Goal: Task Accomplishment & Management: Manage account settings

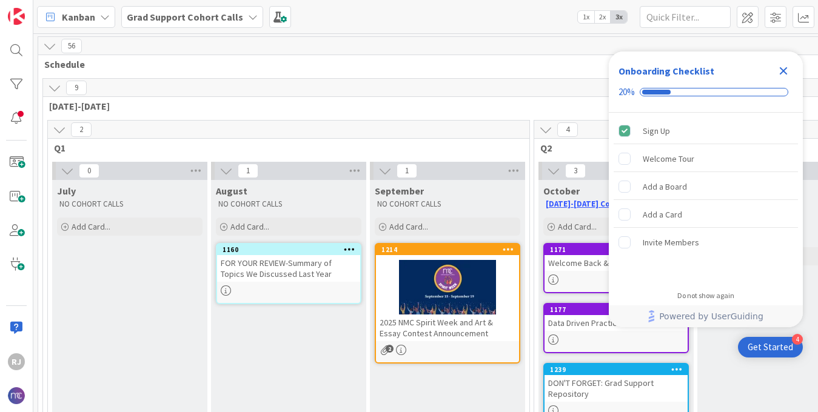
click at [248, 12] on icon at bounding box center [253, 17] width 10 height 10
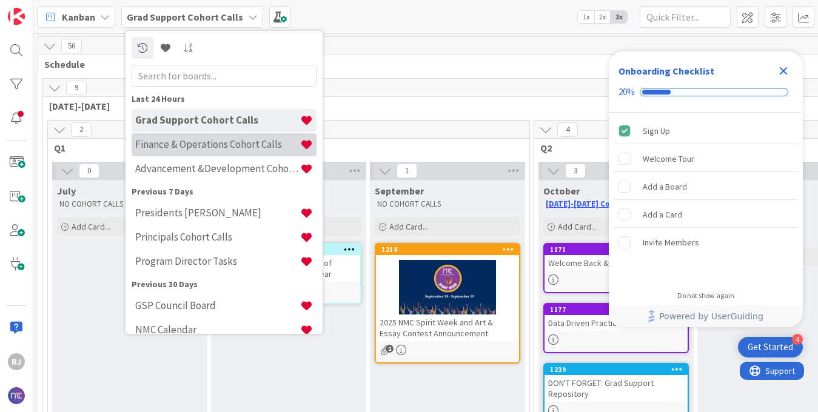
click at [175, 143] on h4 "Finance & Operations Cohort Calls" at bounding box center [217, 144] width 165 height 12
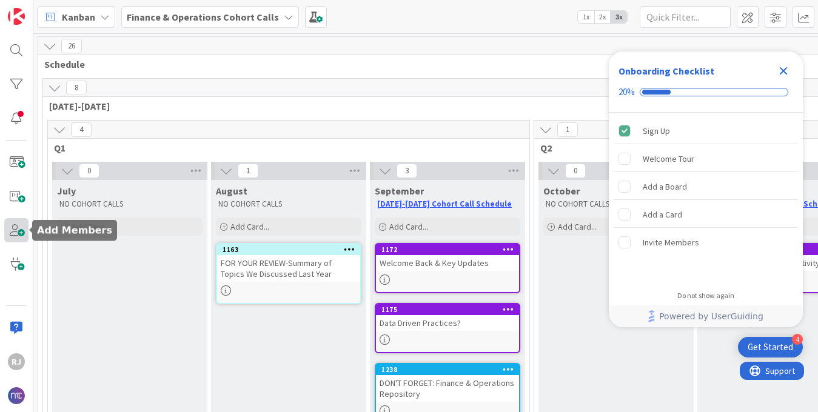
click at [25, 232] on span at bounding box center [16, 230] width 24 height 24
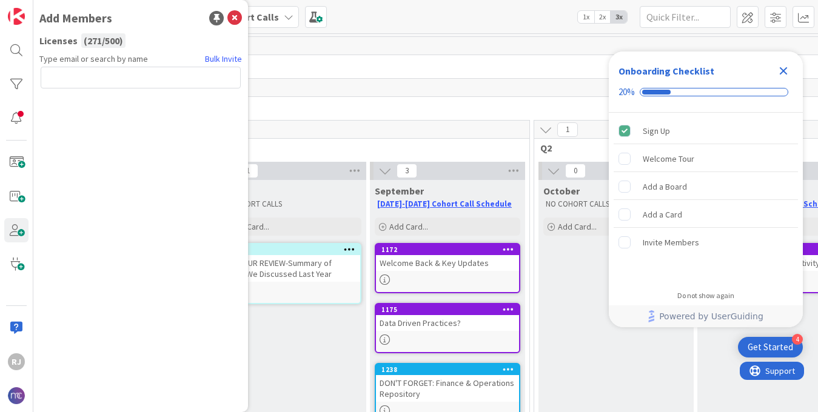
click at [178, 77] on input "text" at bounding box center [141, 78] width 200 height 22
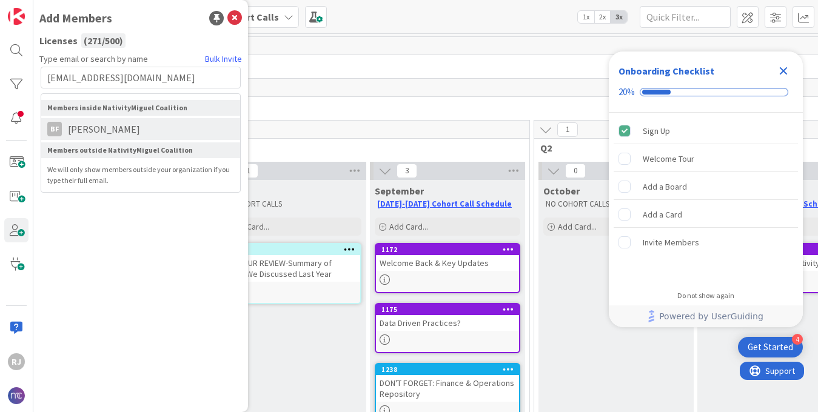
type input "bfletcher@epiphanyschool.com"
click at [159, 129] on li "BF Barb Fletcher" at bounding box center [140, 129] width 199 height 22
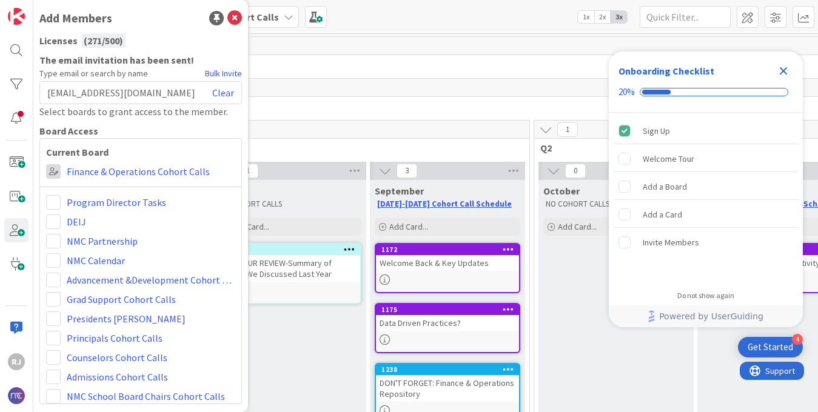
click at [56, 173] on span at bounding box center [53, 171] width 15 height 15
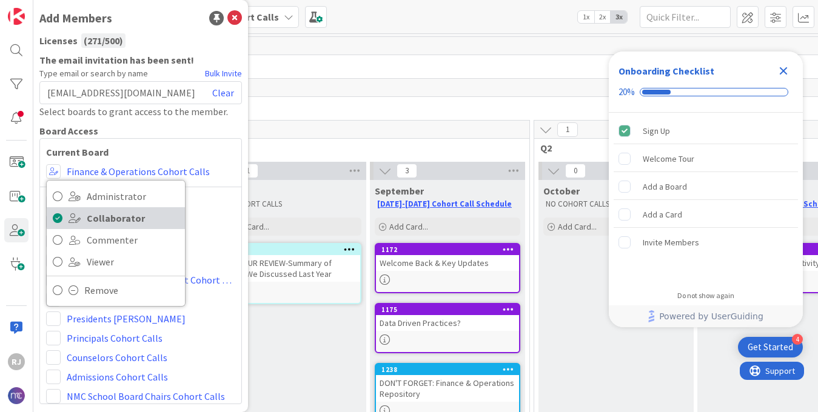
click at [61, 217] on icon at bounding box center [58, 218] width 10 height 18
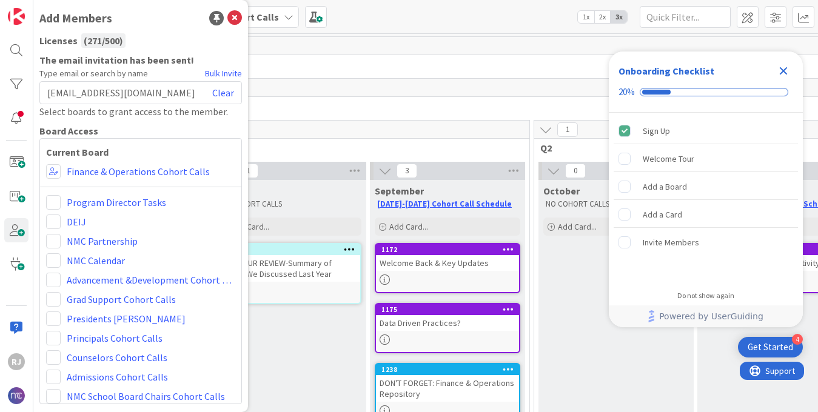
click at [785, 70] on icon "Close Checklist" at bounding box center [784, 71] width 8 height 8
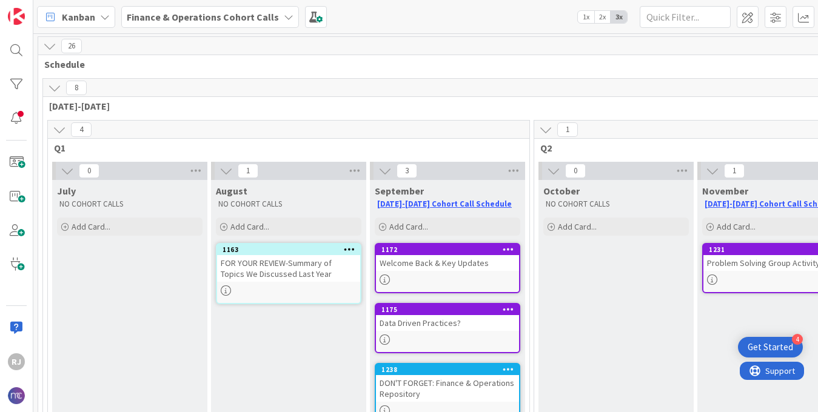
click at [179, 17] on b "Finance & Operations Cohort Calls" at bounding box center [203, 17] width 152 height 12
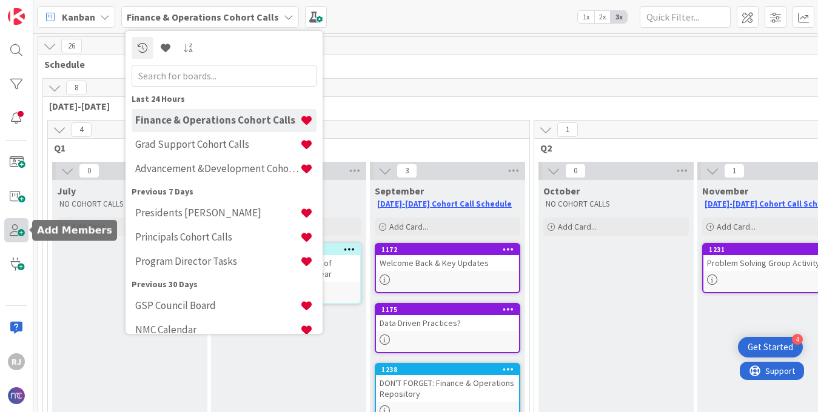
click at [15, 230] on span at bounding box center [16, 230] width 24 height 24
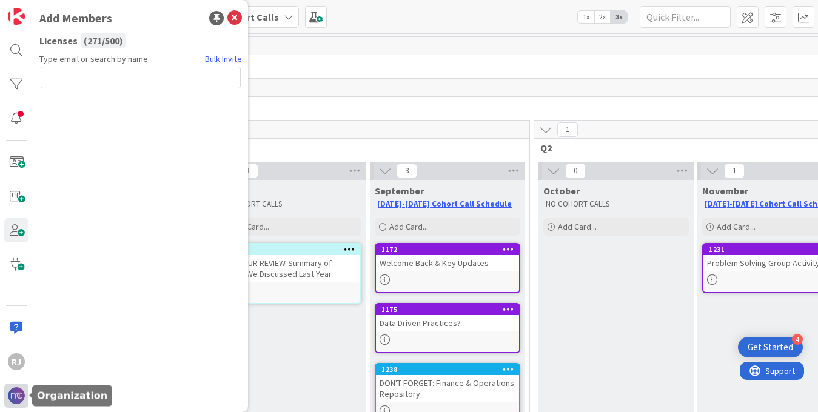
click at [13, 394] on img at bounding box center [16, 395] width 17 height 17
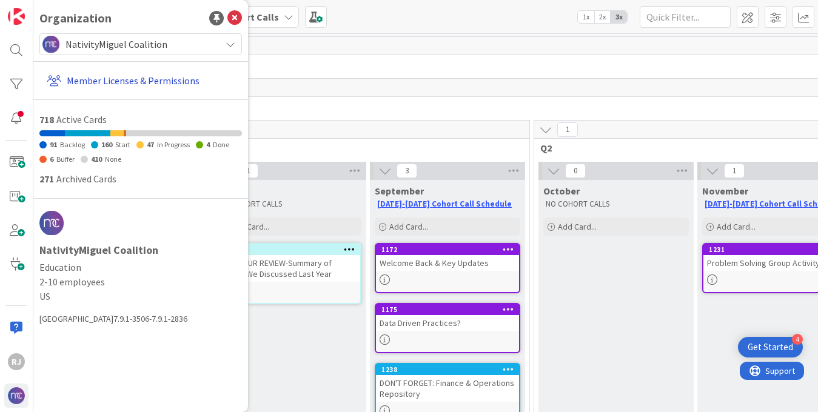
click at [156, 85] on link "Member Licenses & Permissions" at bounding box center [141, 81] width 199 height 22
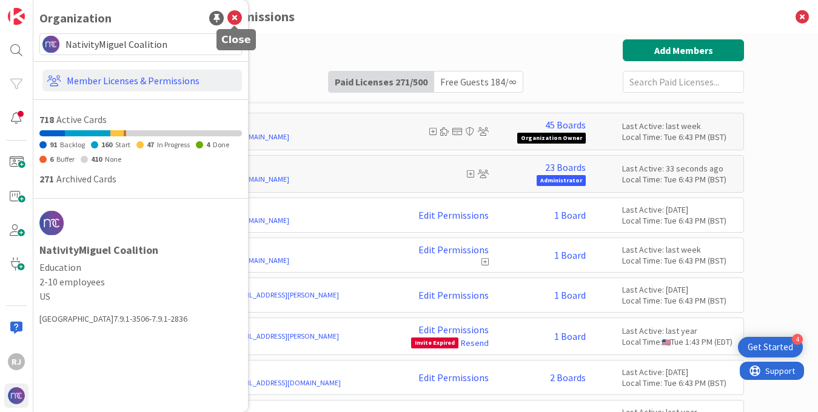
click at [235, 20] on icon at bounding box center [234, 18] width 15 height 15
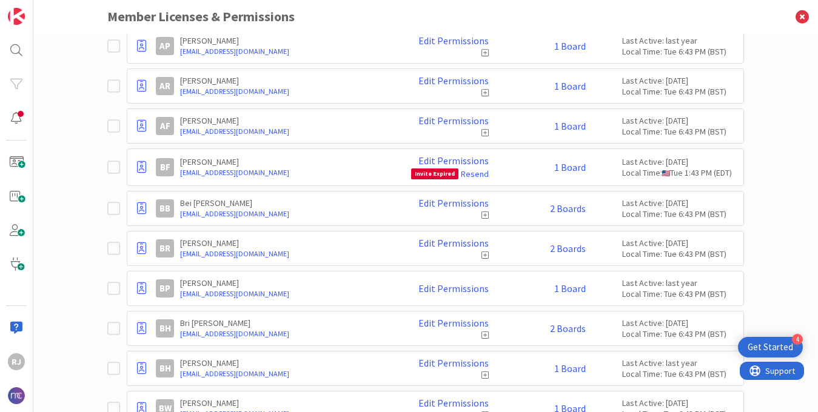
scroll to position [971, 0]
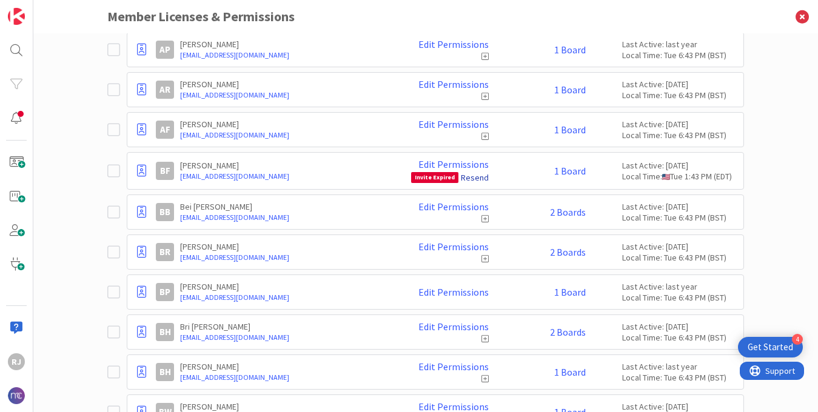
click at [475, 179] on link "Resend" at bounding box center [475, 177] width 28 height 11
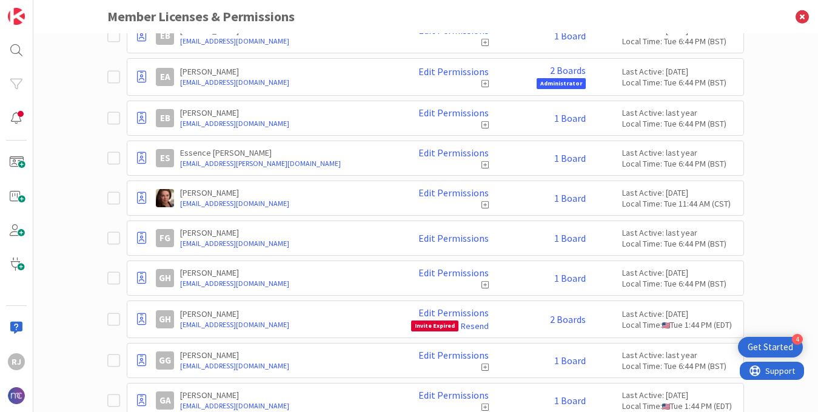
scroll to position [2959, 0]
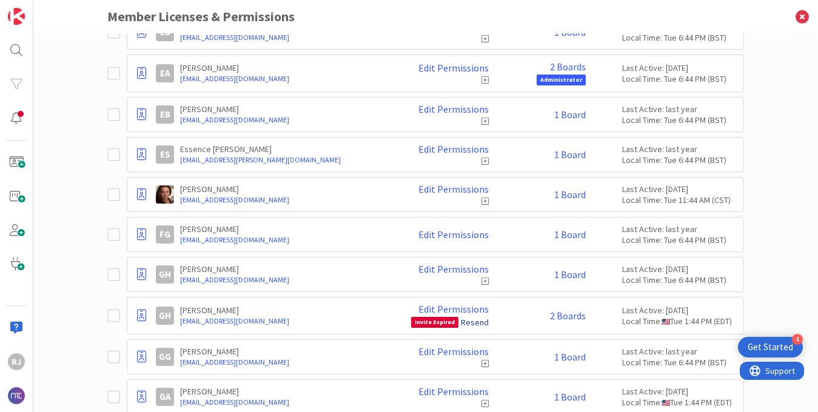
click at [475, 323] on link "Resend" at bounding box center [475, 322] width 28 height 11
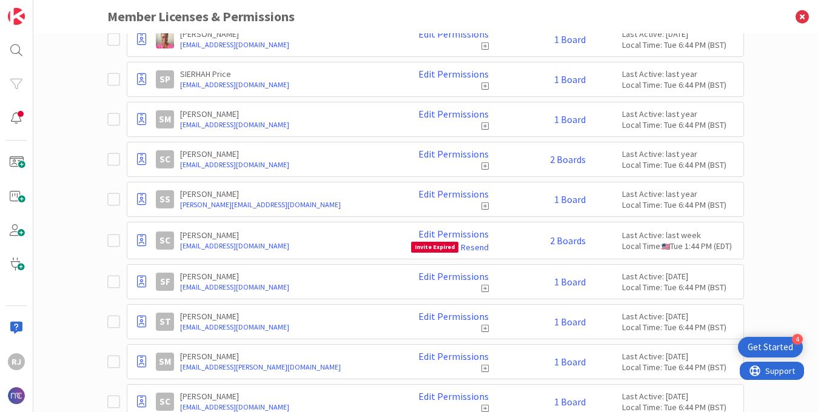
scroll to position [7179, 0]
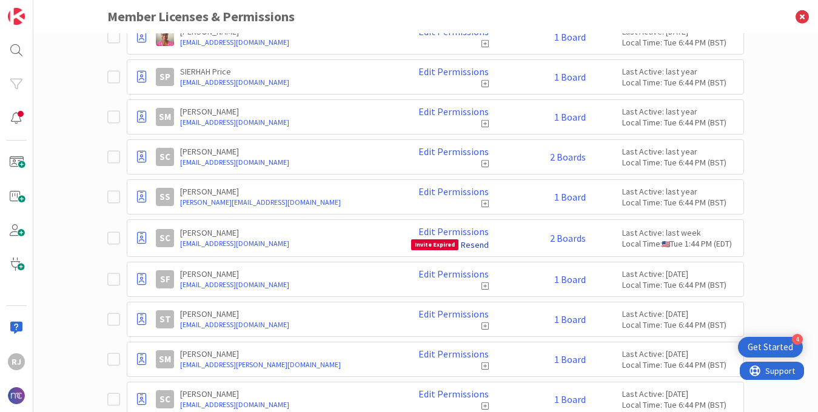
click at [477, 239] on link "Resend" at bounding box center [475, 244] width 28 height 11
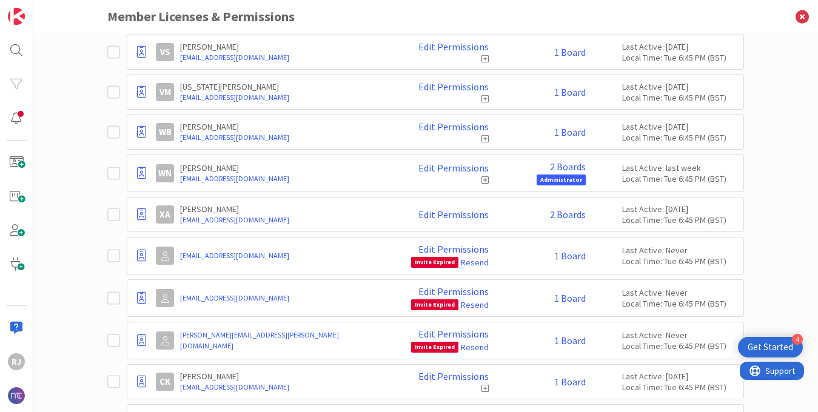
scroll to position [8416, 0]
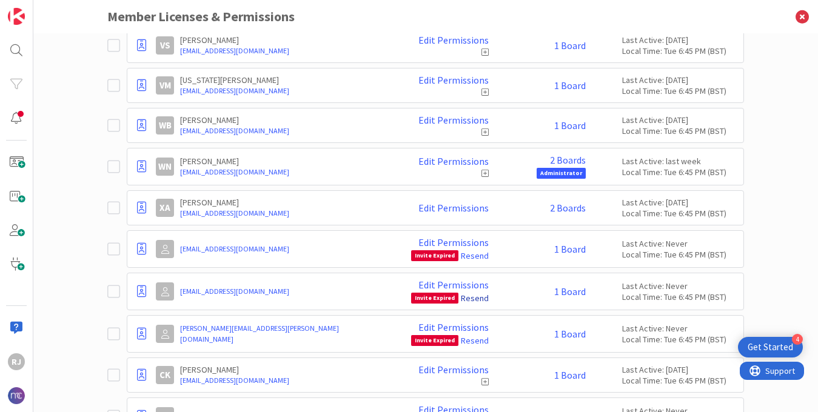
click at [473, 293] on link "Resend" at bounding box center [475, 298] width 28 height 11
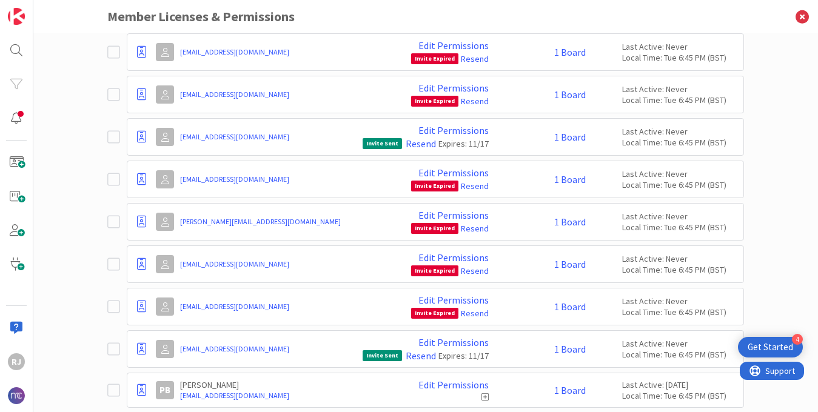
scroll to position [9927, 0]
